Goal: Answer question/provide support

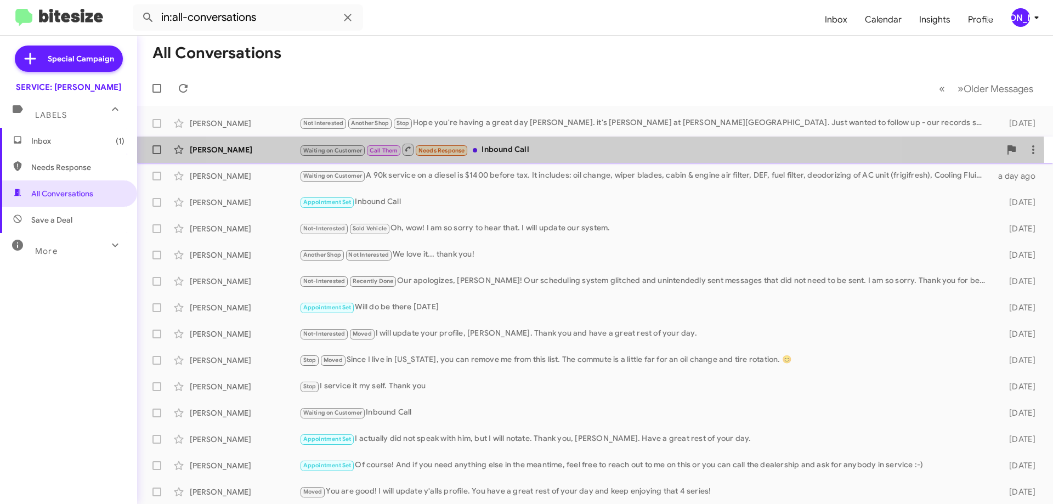
drag, startPoint x: 555, startPoint y: 157, endPoint x: 490, endPoint y: 224, distance: 93.5
click at [554, 157] on div "[PERSON_NAME] Waiting on Customer Call Them Needs Response Inbound Call 14 hour…" at bounding box center [595, 150] width 898 height 22
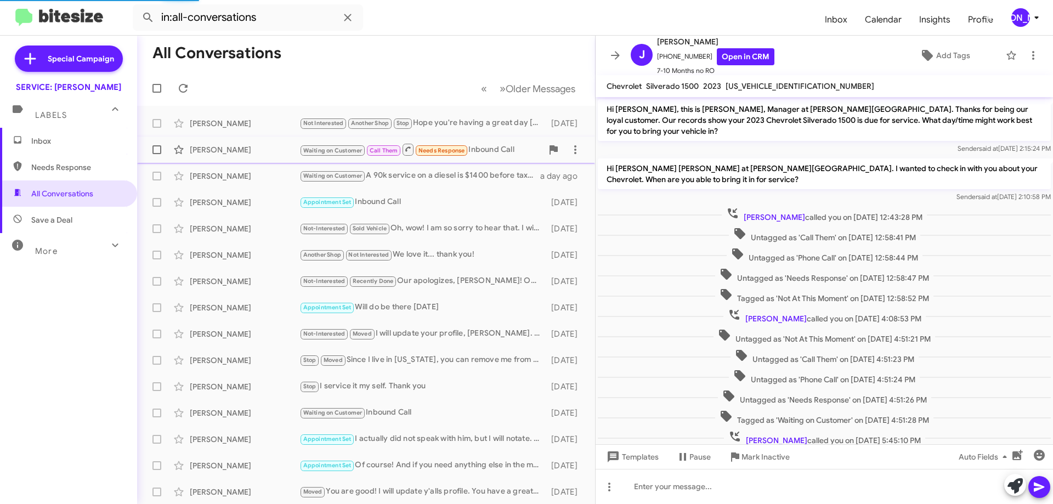
scroll to position [65, 0]
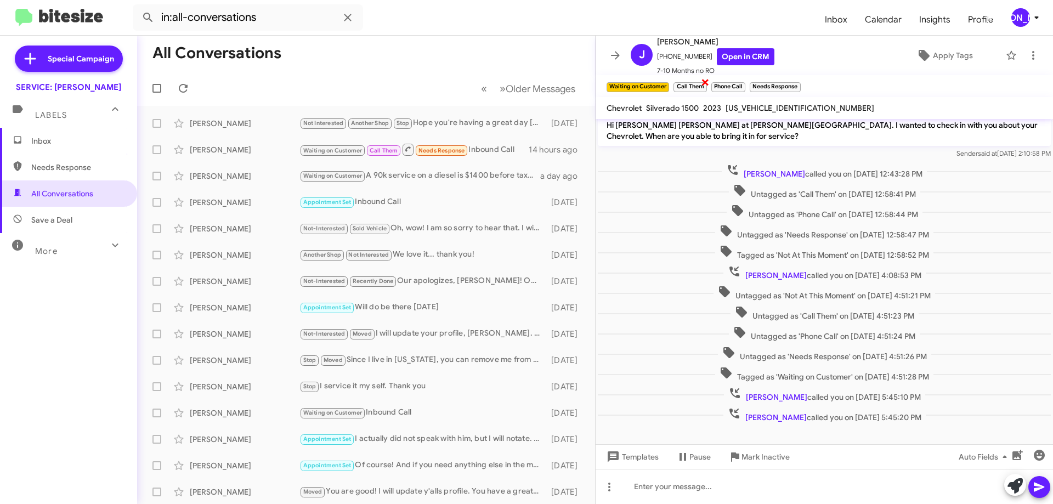
click at [704, 84] on span "×" at bounding box center [705, 81] width 9 height 13
click at [763, 84] on span "×" at bounding box center [761, 81] width 9 height 13
click at [1029, 54] on icon at bounding box center [1032, 55] width 13 height 13
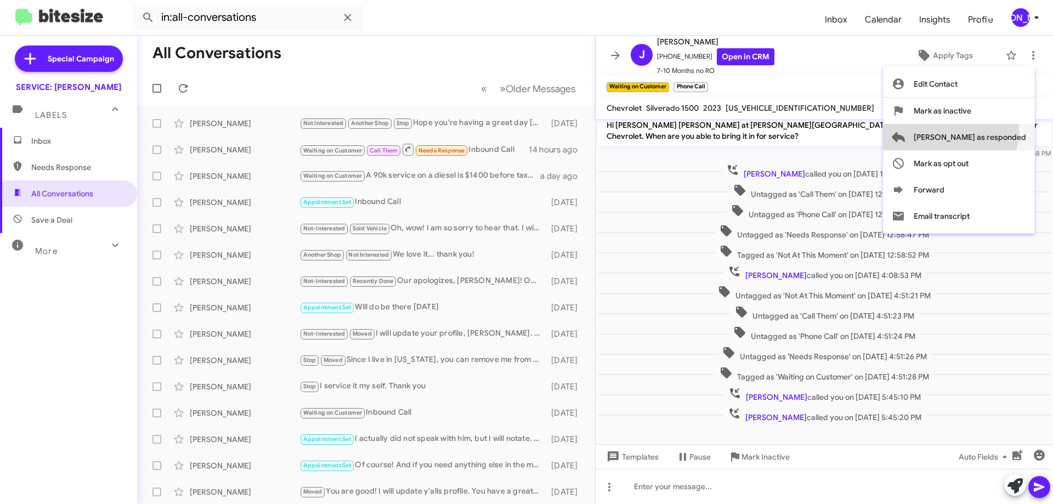
click at [994, 131] on span "[PERSON_NAME] as responded" at bounding box center [969, 137] width 112 height 26
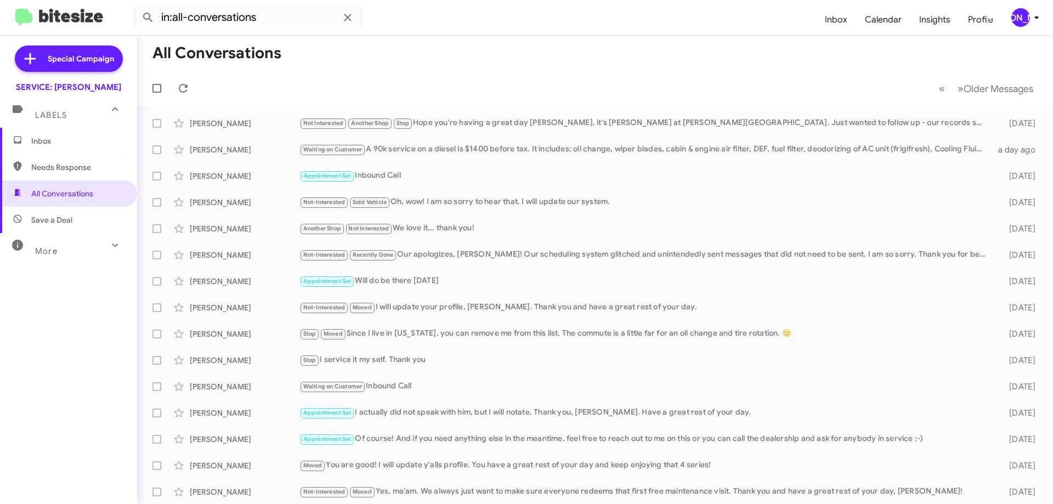
click at [47, 139] on span "Inbox" at bounding box center [77, 140] width 93 height 11
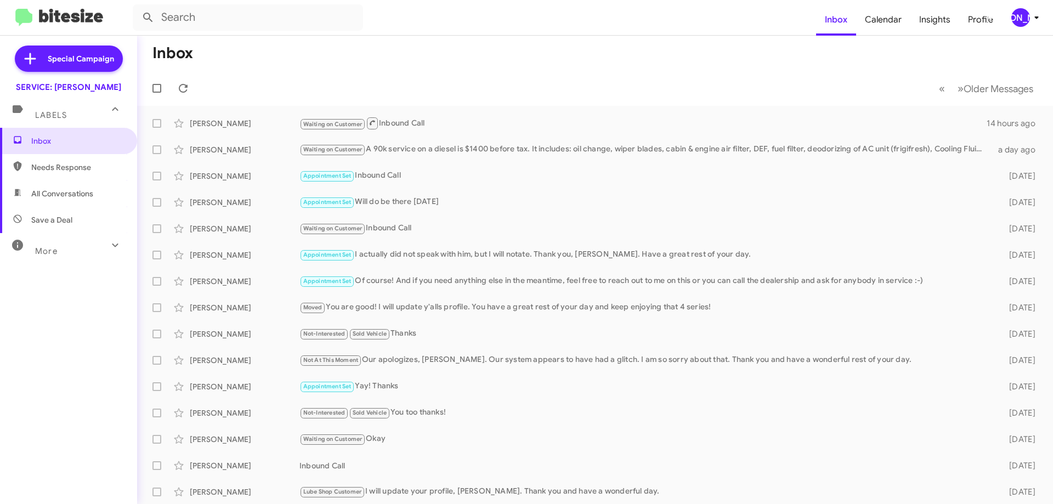
click at [52, 196] on span "All Conversations" at bounding box center [62, 193] width 62 height 11
type input "in:all-conversations"
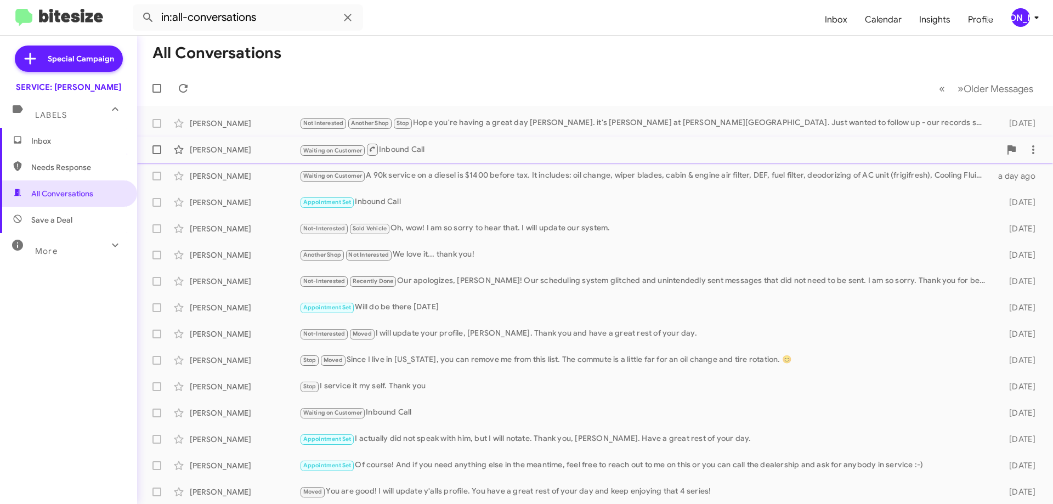
click at [469, 146] on div "Waiting on Customer Inbound Call" at bounding box center [649, 150] width 701 height 14
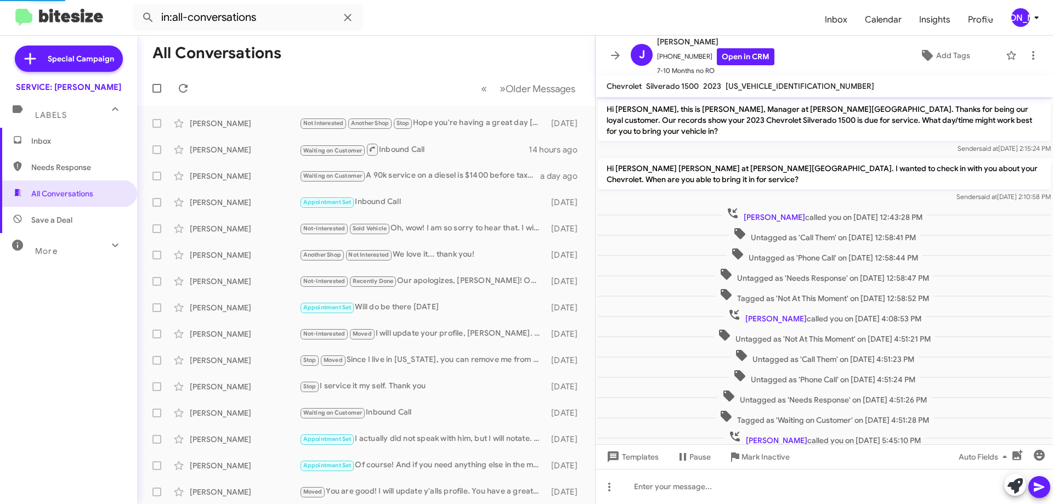
scroll to position [111, 0]
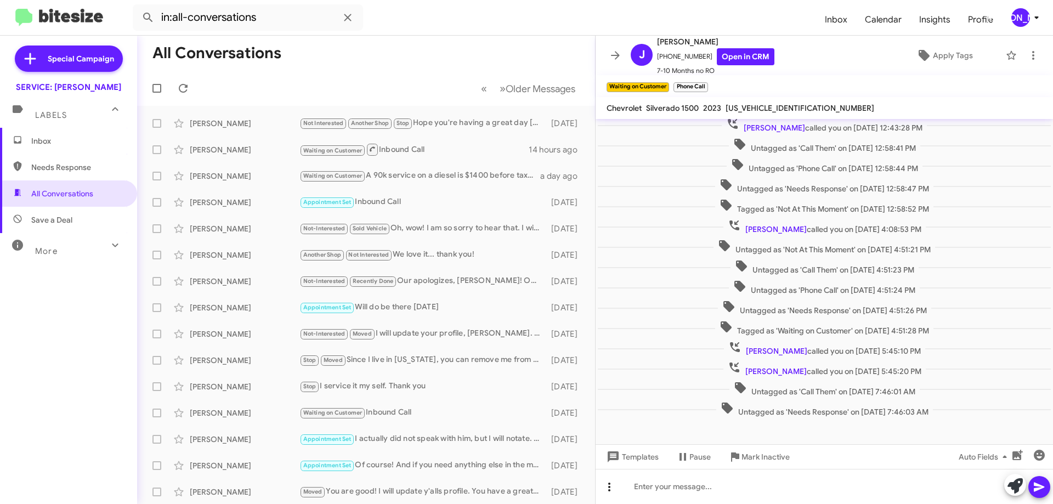
click at [606, 486] on icon at bounding box center [609, 486] width 13 height 13
click at [632, 462] on button "note" at bounding box center [632, 458] width 68 height 26
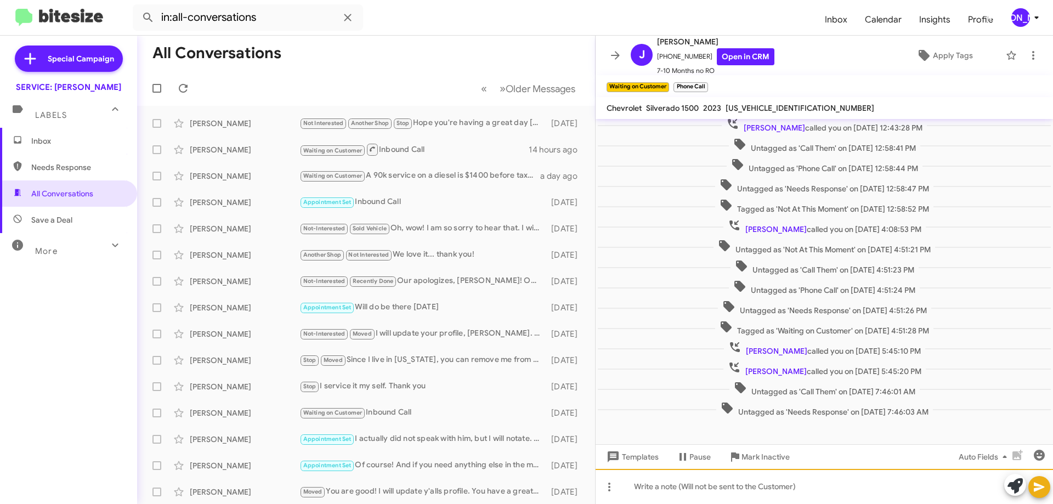
click at [717, 492] on div at bounding box center [823, 486] width 457 height 35
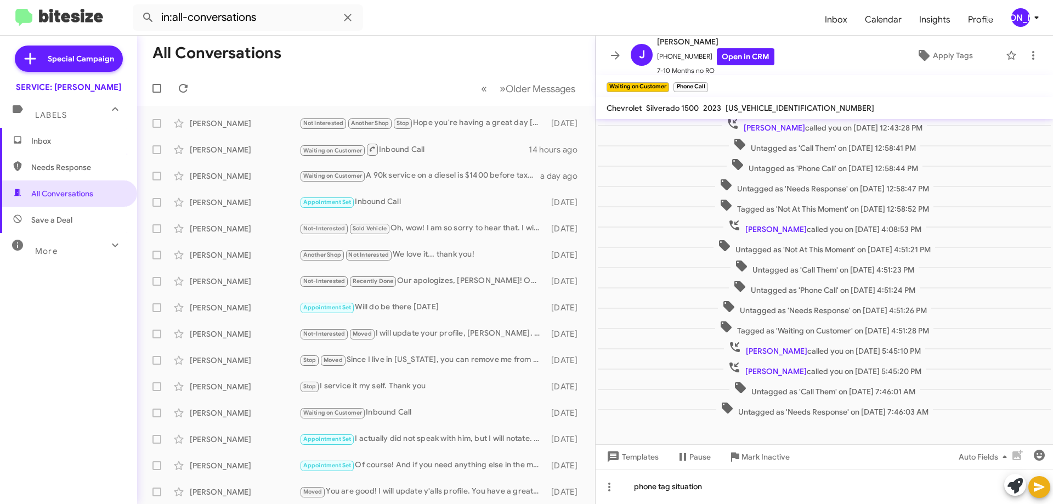
click at [1037, 487] on icon at bounding box center [1038, 486] width 13 height 13
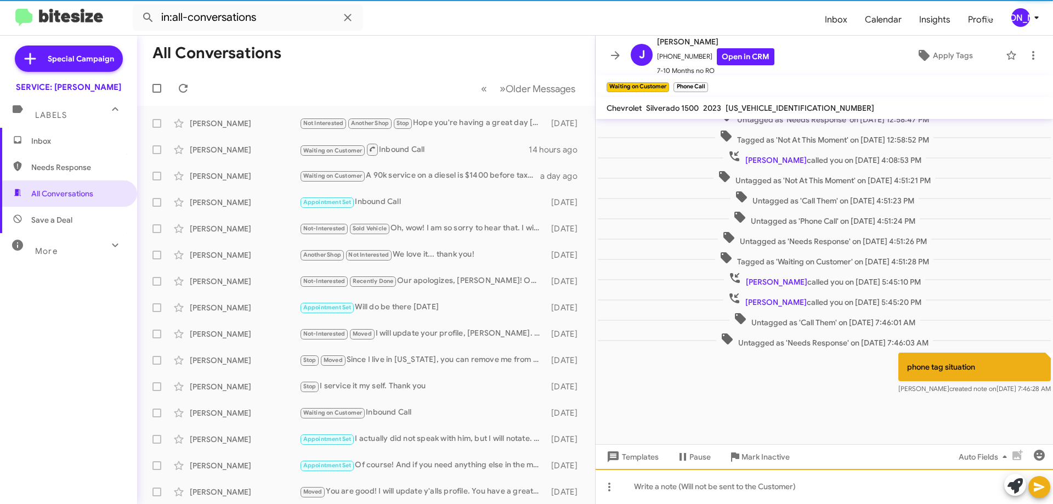
scroll to position [182, 0]
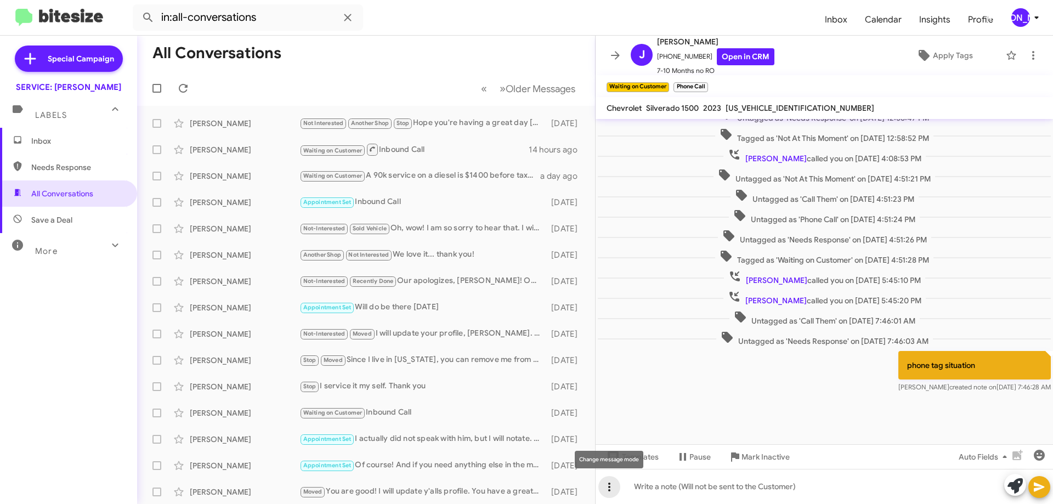
click at [607, 485] on icon at bounding box center [609, 486] width 13 height 13
click at [637, 437] on button "reply" at bounding box center [632, 432] width 68 height 26
click at [857, 99] on mat-toolbar "Chevrolet Silverado 1500 2023 [US_VEHICLE_IDENTIFICATION_NUMBER]" at bounding box center [823, 108] width 457 height 22
click at [610, 58] on icon at bounding box center [615, 55] width 13 height 13
